Goal: Information Seeking & Learning: Learn about a topic

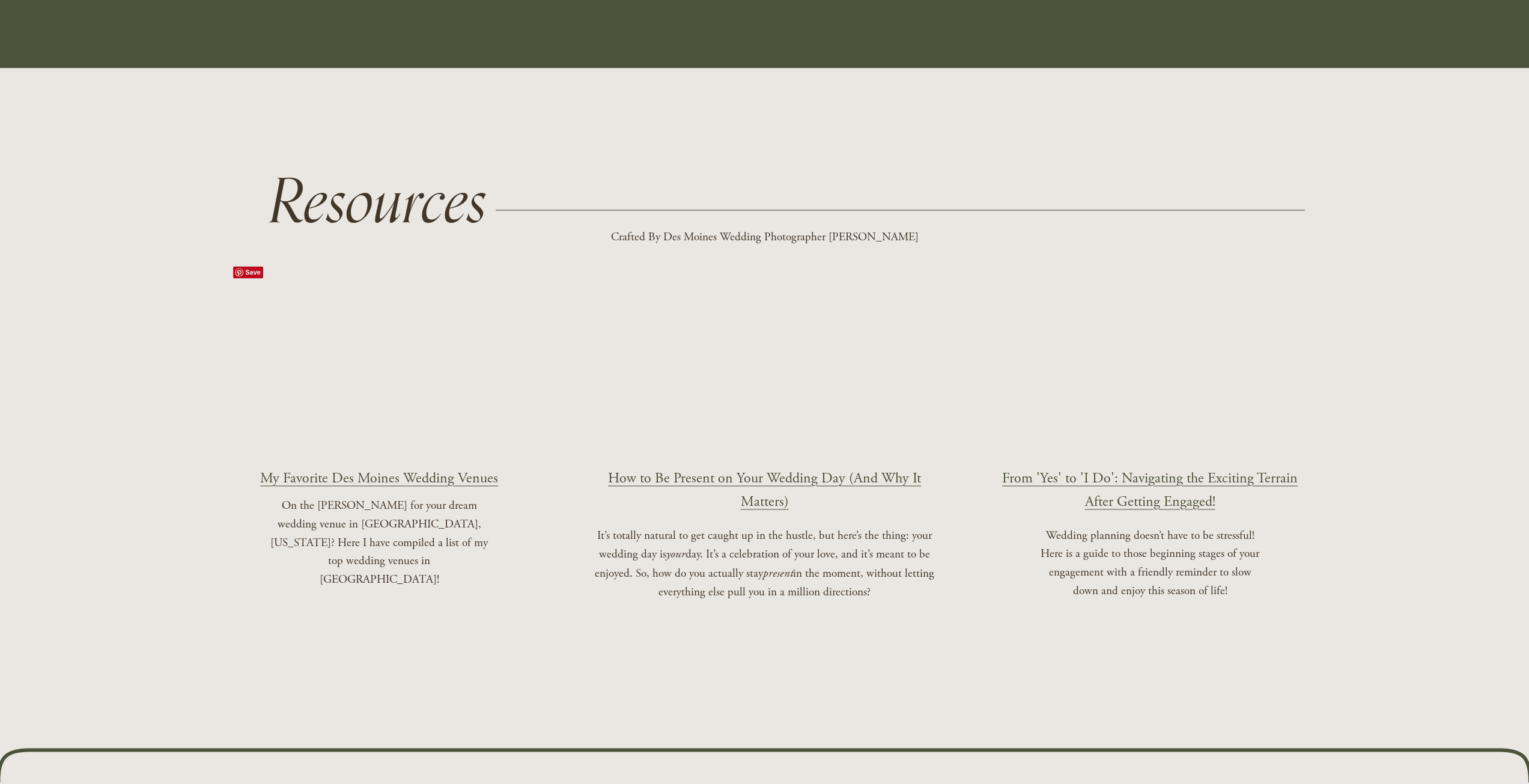
scroll to position [1562, 0]
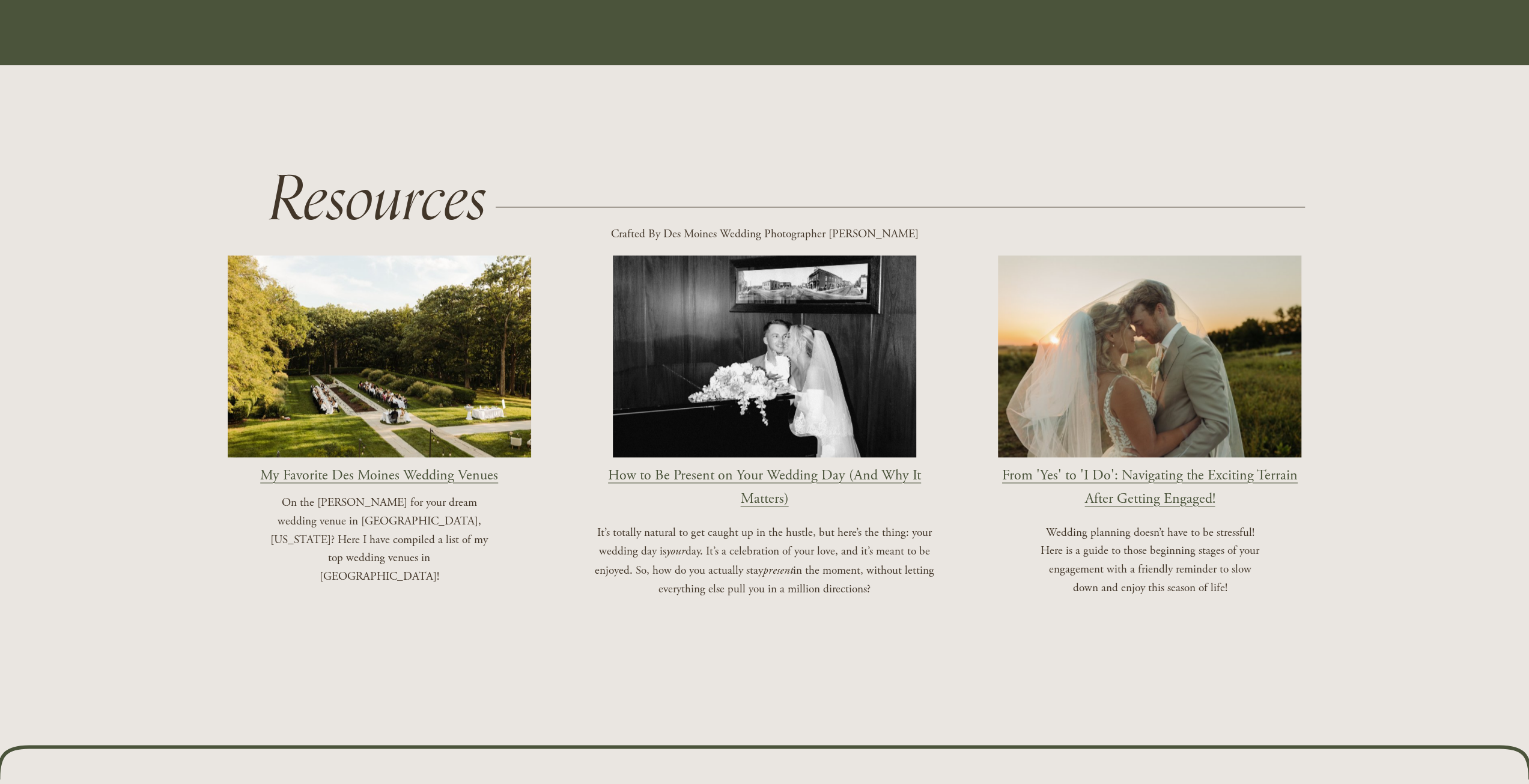
click at [716, 474] on link "How to Be Present on Your Wedding Day (And Why It Matters)" at bounding box center [764, 486] width 313 height 41
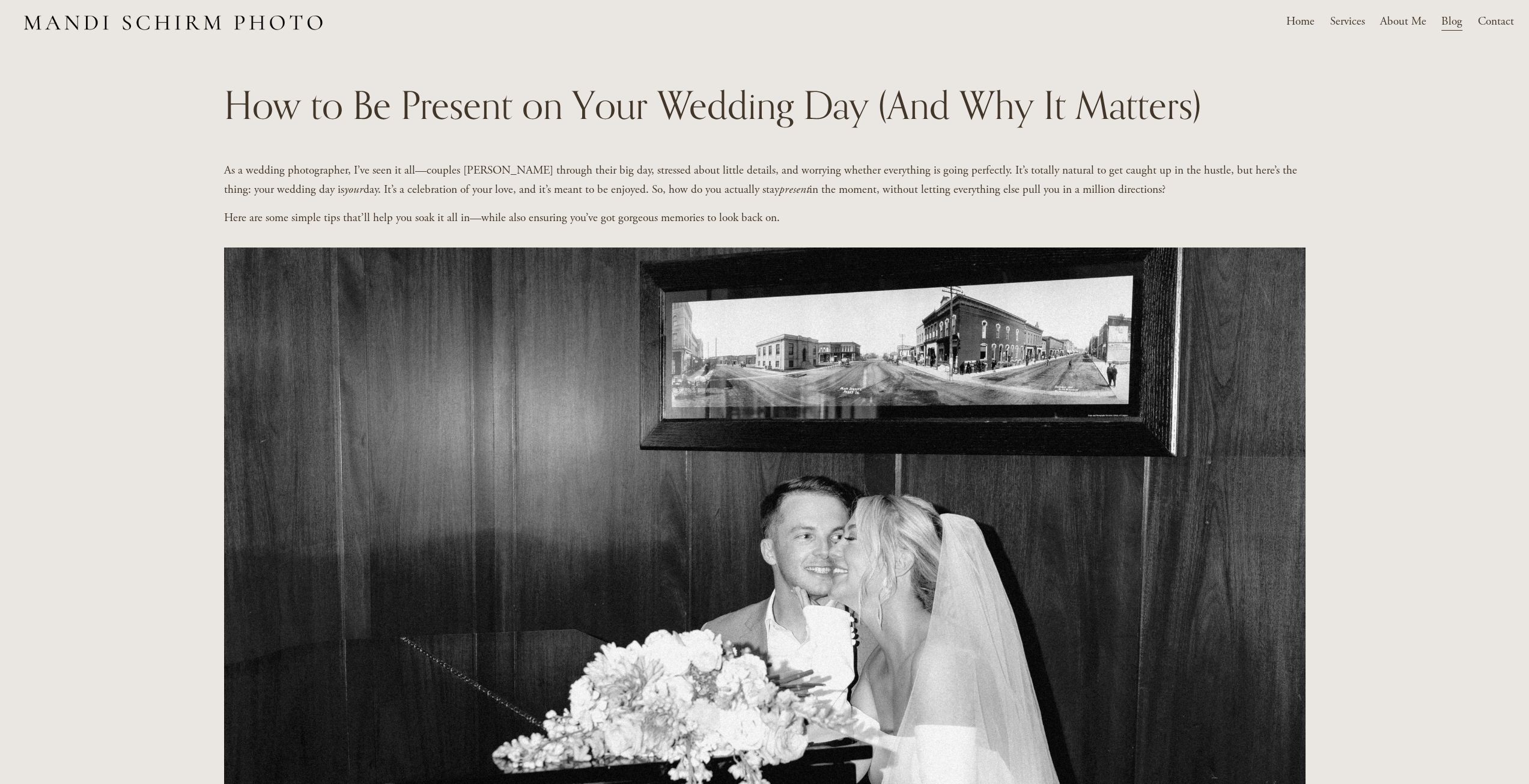
click at [0, 0] on span "Weddings" at bounding box center [0, 0] width 0 height 0
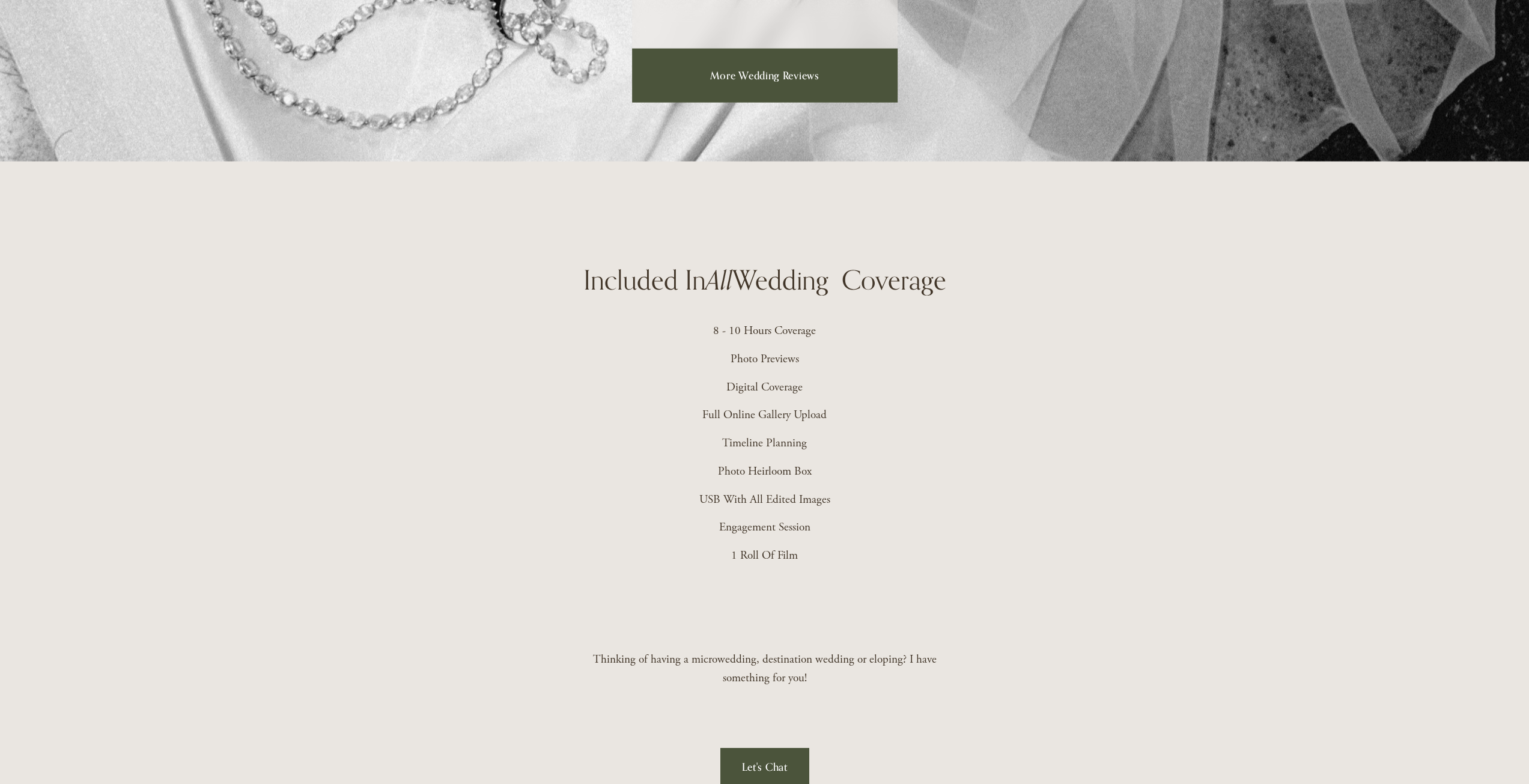
scroll to position [3003, 0]
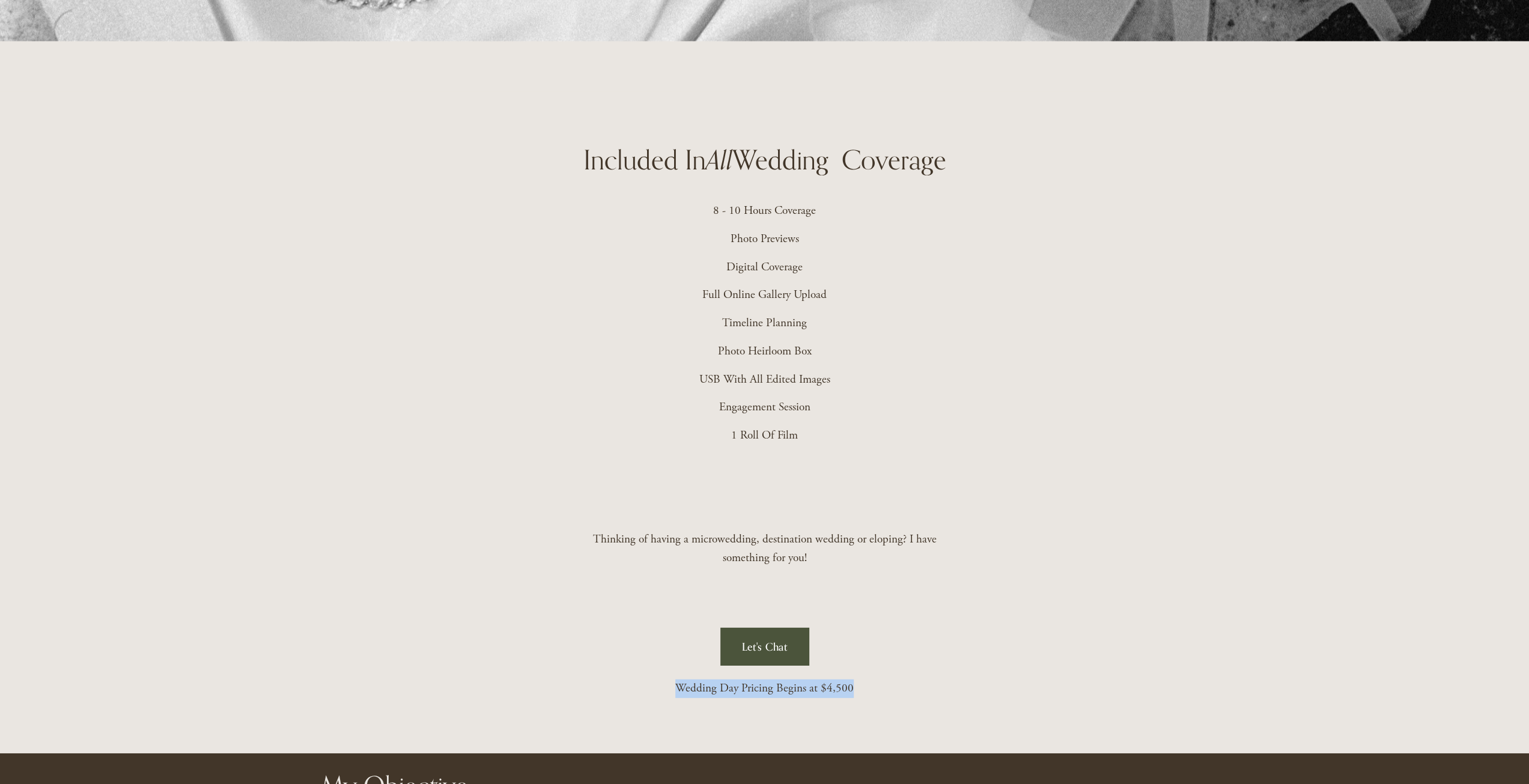
drag, startPoint x: 895, startPoint y: 685, endPoint x: 650, endPoint y: 689, distance: 245.0
click at [653, 697] on p "Wedding Day Pricing Begins at $4,500" at bounding box center [764, 689] width 357 height 19
click at [675, 531] on div "Included In All Wedding Coverage 8 - 10 Hours Coverage Photo Previews Digital C…" at bounding box center [764, 422] width 1529 height 561
drag, startPoint x: 839, startPoint y: 543, endPoint x: 896, endPoint y: 549, distance: 57.3
click at [896, 549] on p "Thinking of having a microwedding, destination wedding or eloping? I have somet…" at bounding box center [764, 549] width 357 height 37
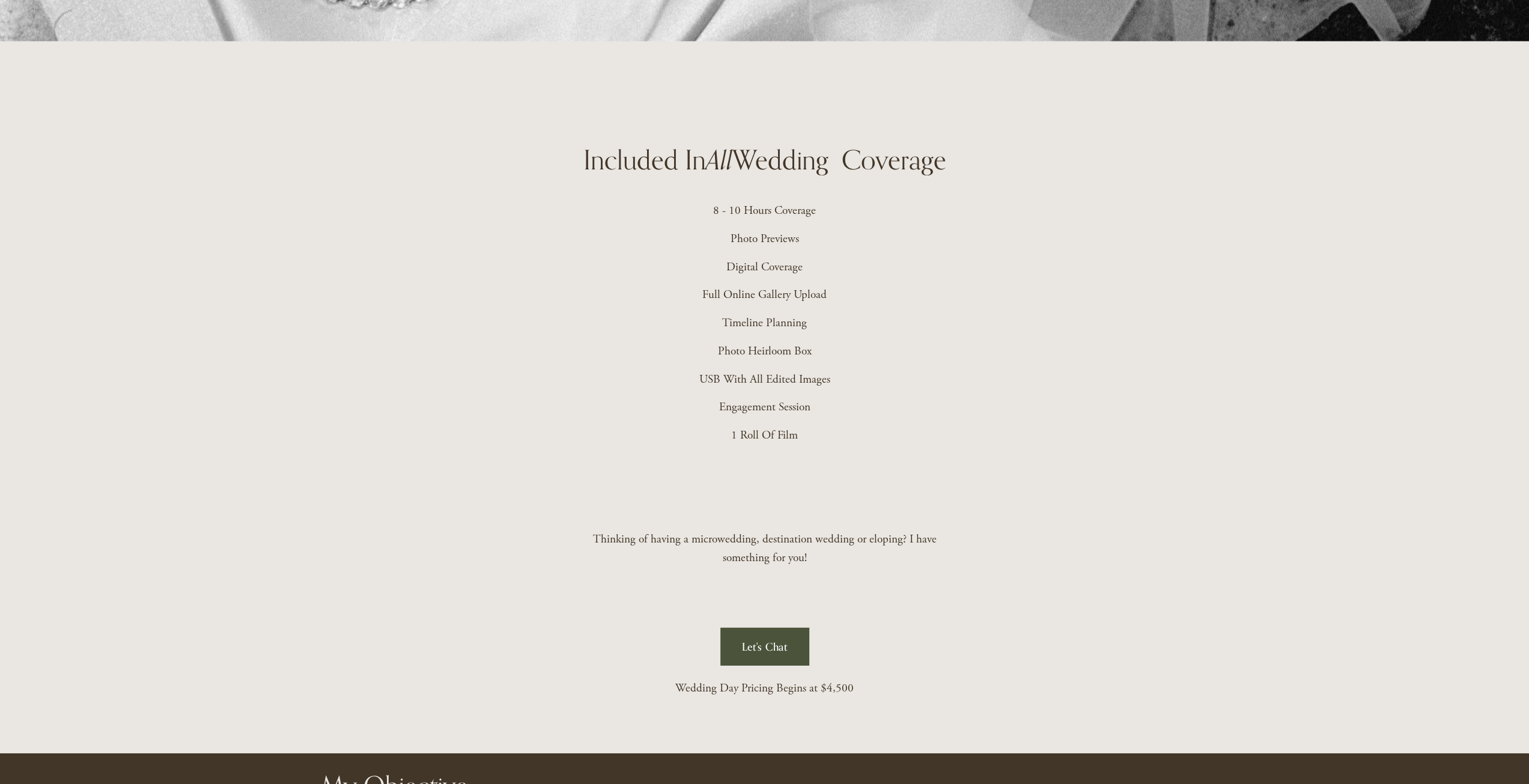
click at [899, 548] on p "Thinking of having a microwedding, destination wedding or eloping? I have somet…" at bounding box center [764, 549] width 357 height 37
drag, startPoint x: 765, startPoint y: 262, endPoint x: 779, endPoint y: 314, distance: 53.9
click at [779, 314] on div "8 - 10 Hours Coverage Photo Previews Digital Coverage Full Online Gallery Uploa…" at bounding box center [764, 323] width 357 height 243
click at [836, 346] on p "Photo Heirloom Box" at bounding box center [764, 352] width 357 height 19
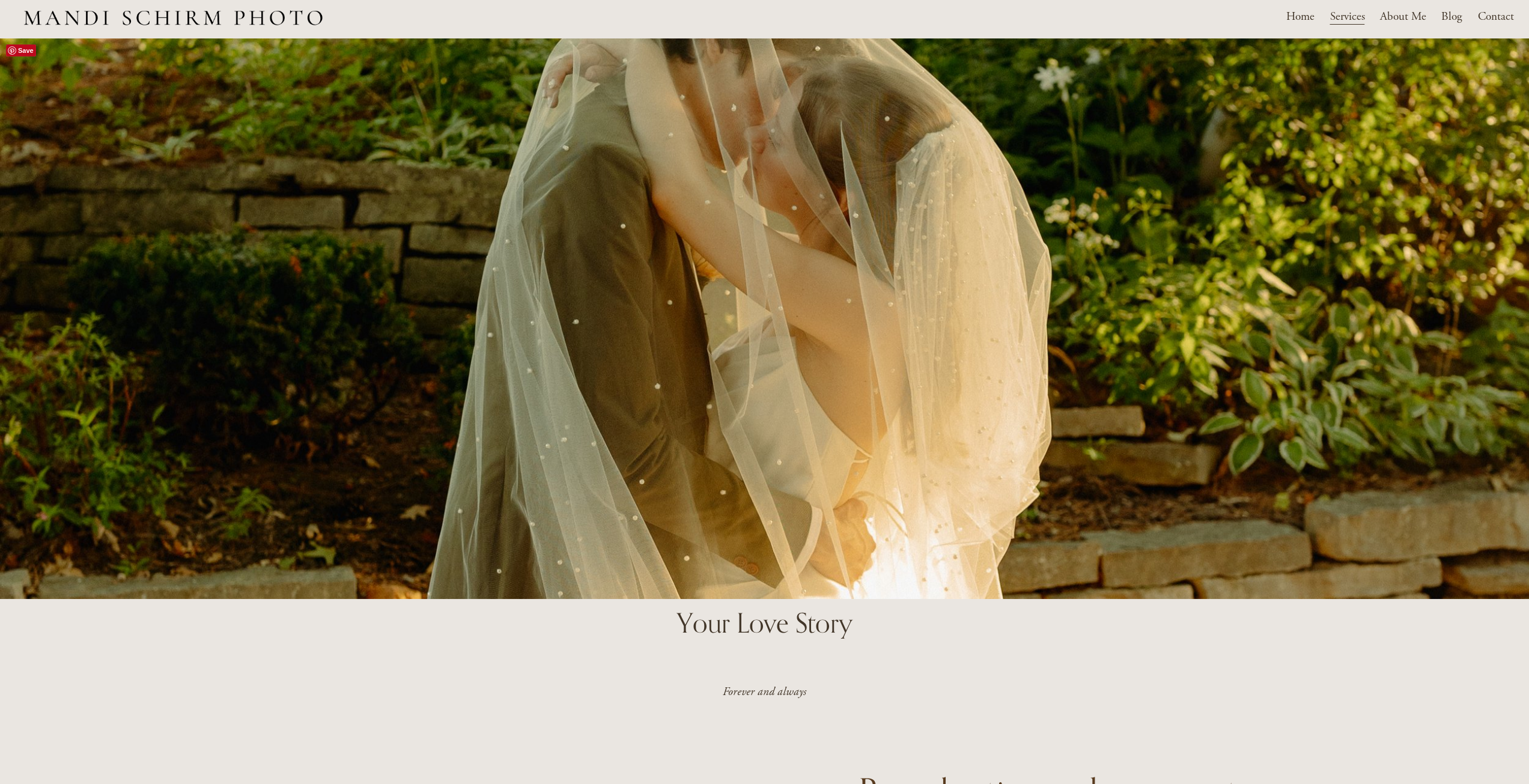
scroll to position [0, 0]
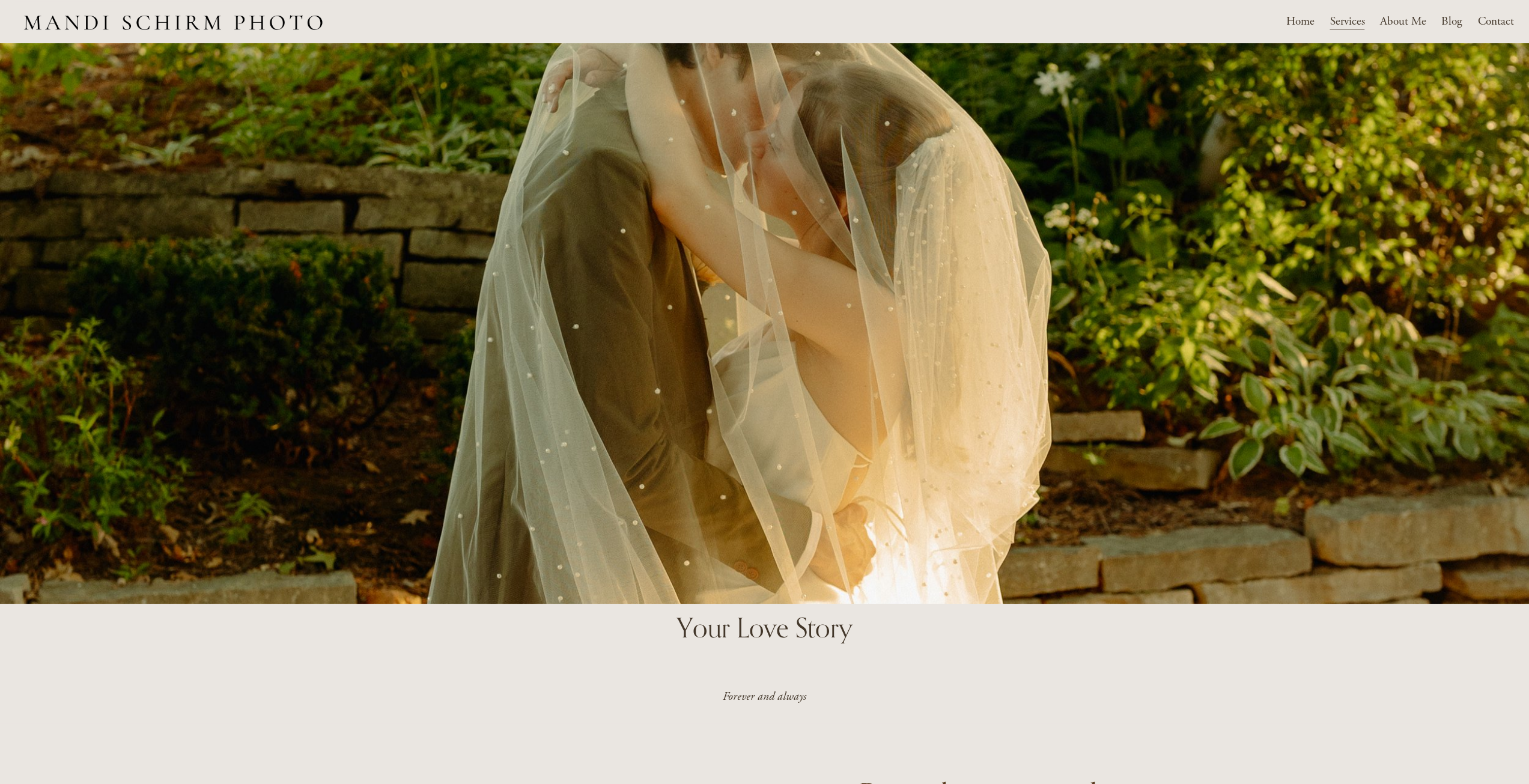
click at [1446, 20] on link "Blog" at bounding box center [1451, 22] width 21 height 21
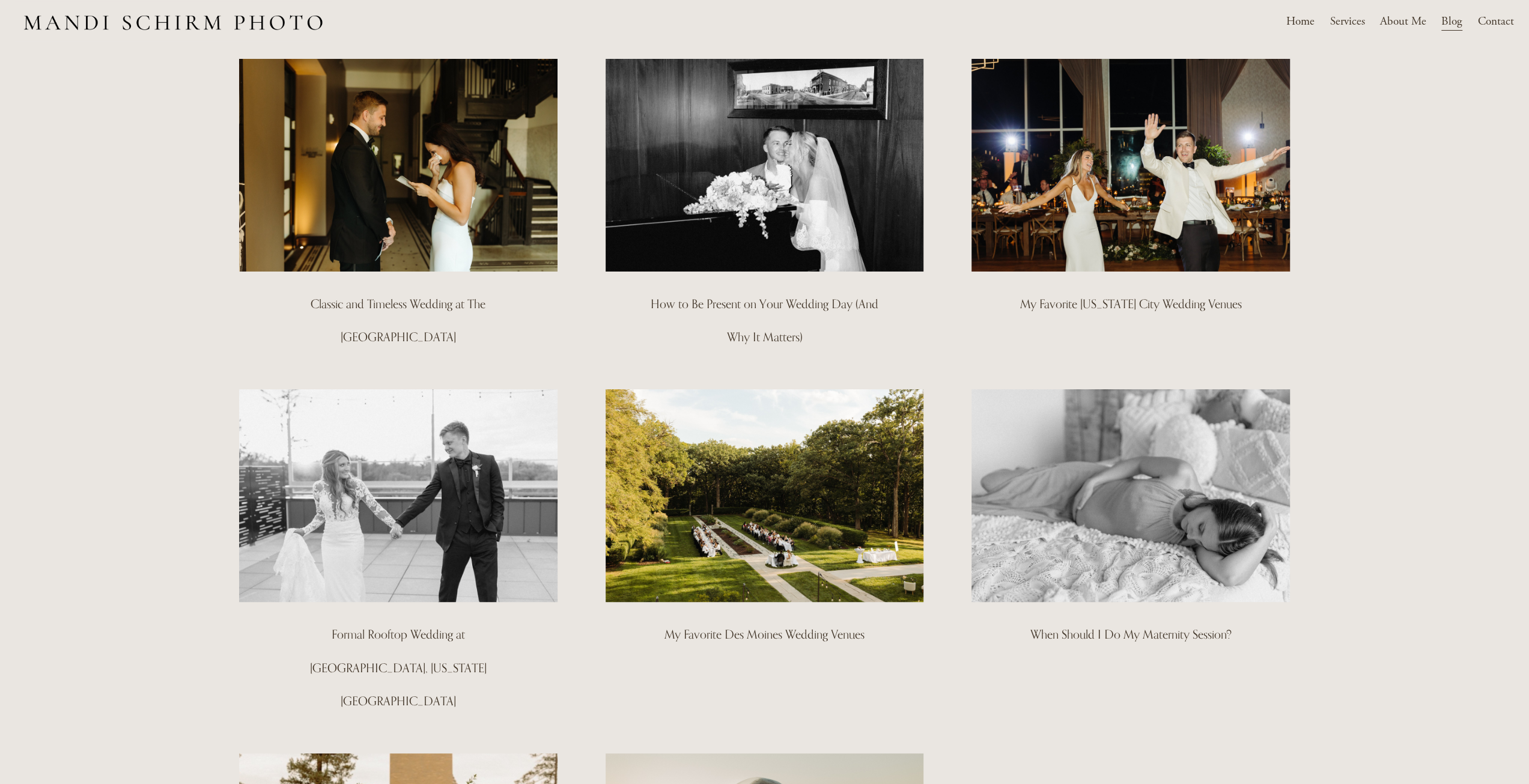
click at [809, 448] on img at bounding box center [764, 496] width 321 height 215
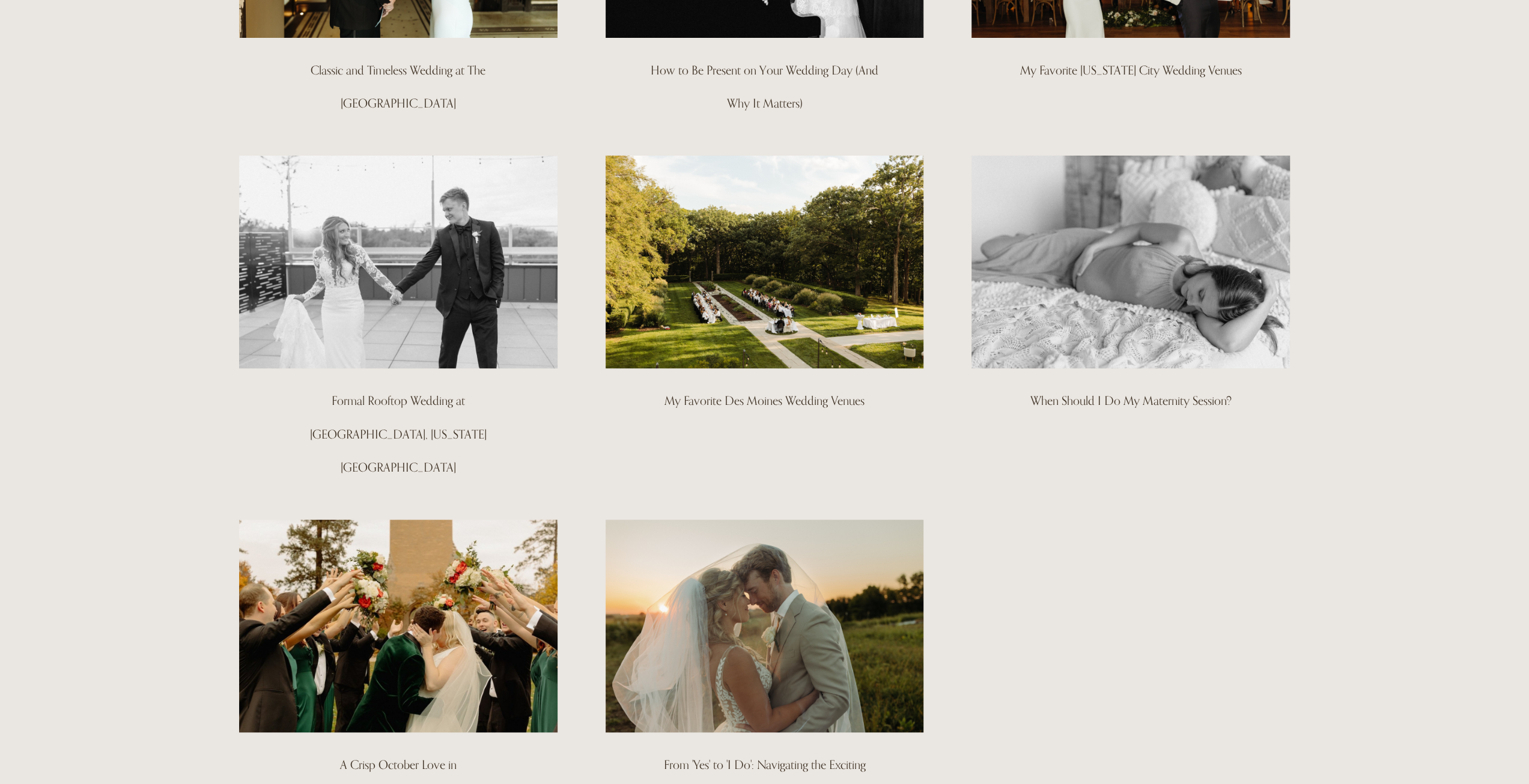
scroll to position [120, 0]
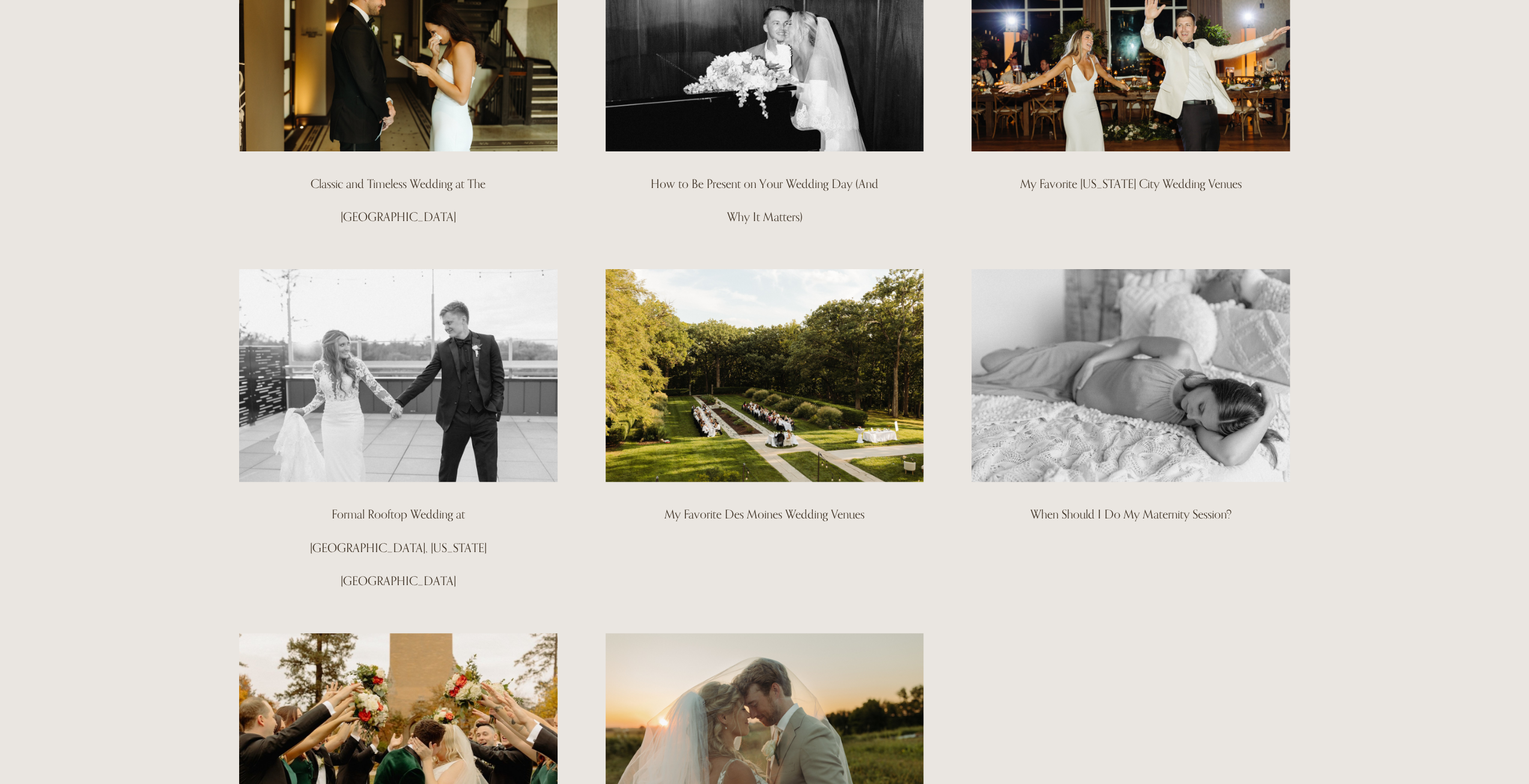
click at [335, 352] on img at bounding box center [398, 375] width 321 height 215
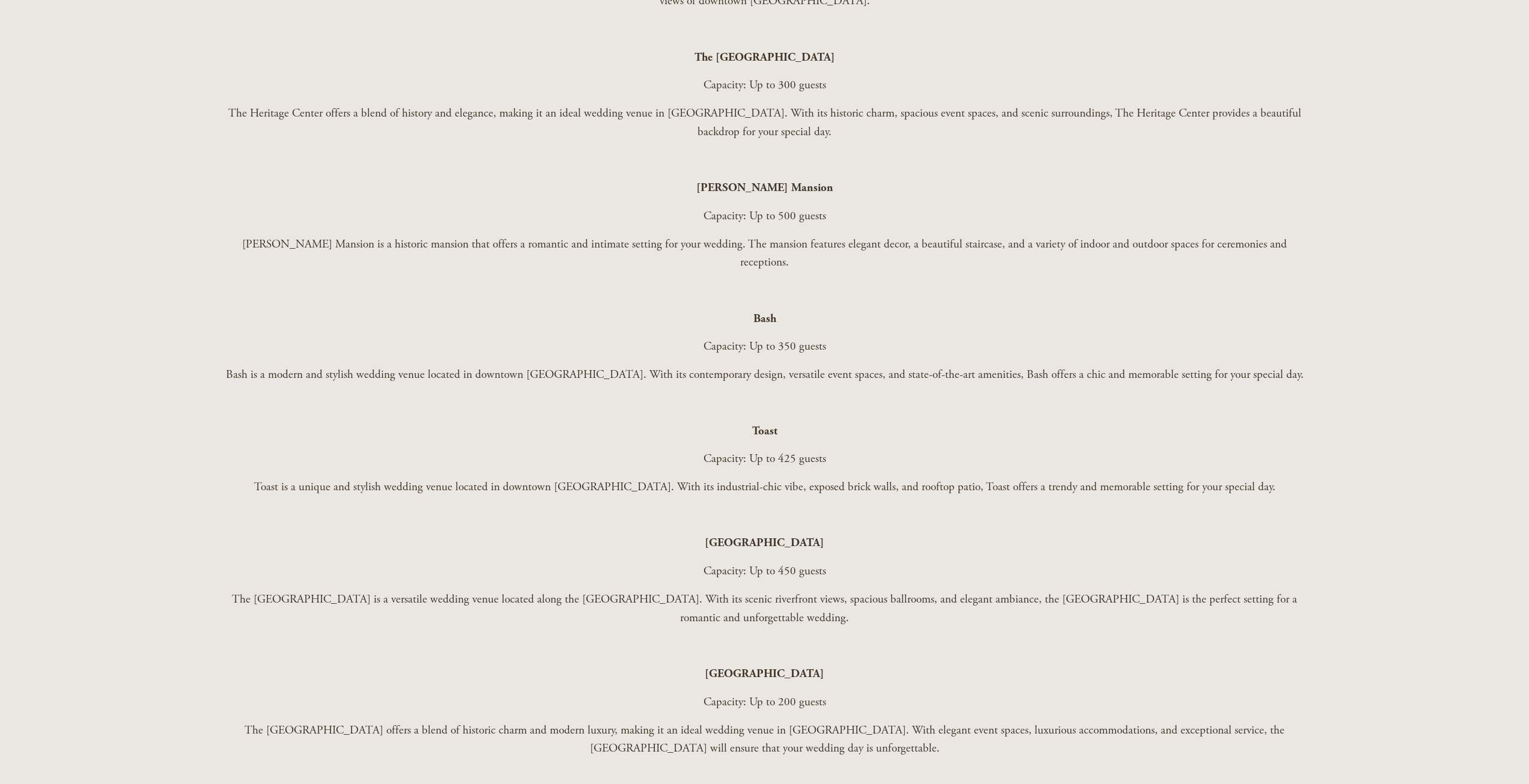
scroll to position [1322, 0]
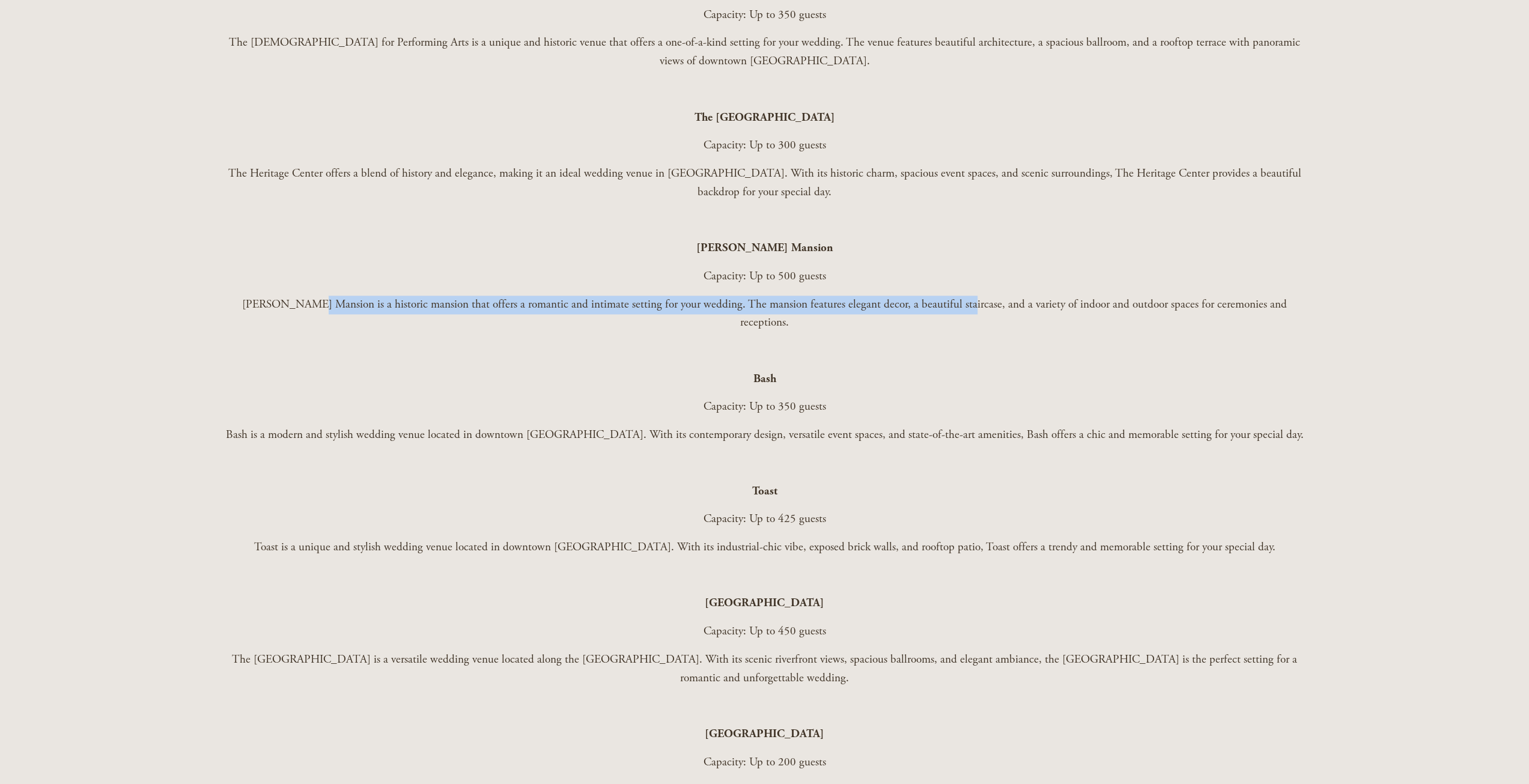
drag, startPoint x: 311, startPoint y: 279, endPoint x: 945, endPoint y: 289, distance: 634.1
click at [945, 296] on p "[PERSON_NAME] Mansion is a historic mansion that offers a romantic and intimate…" at bounding box center [764, 314] width 1082 height 37
